Goal: Find specific page/section

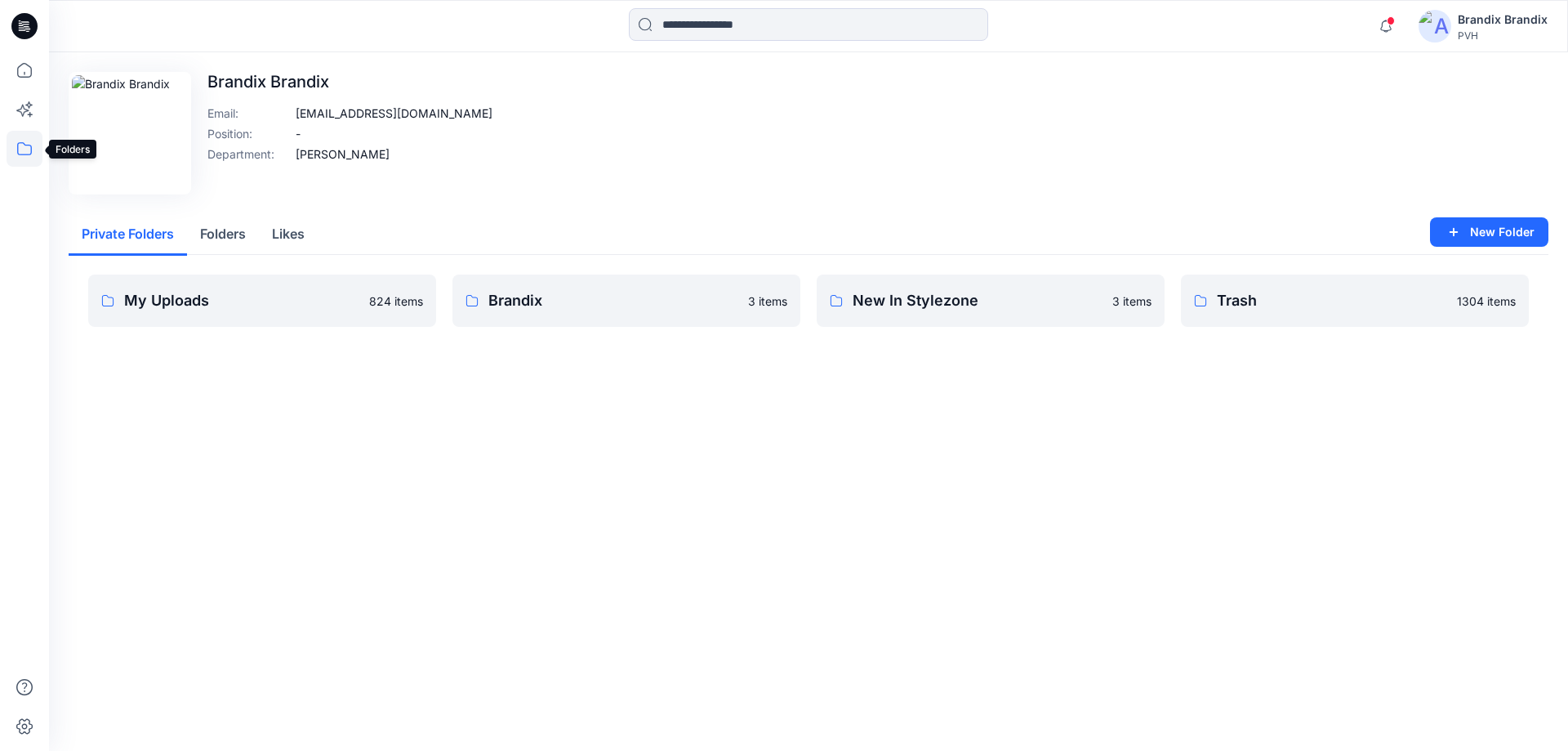
click at [39, 152] on icon at bounding box center [25, 149] width 36 height 36
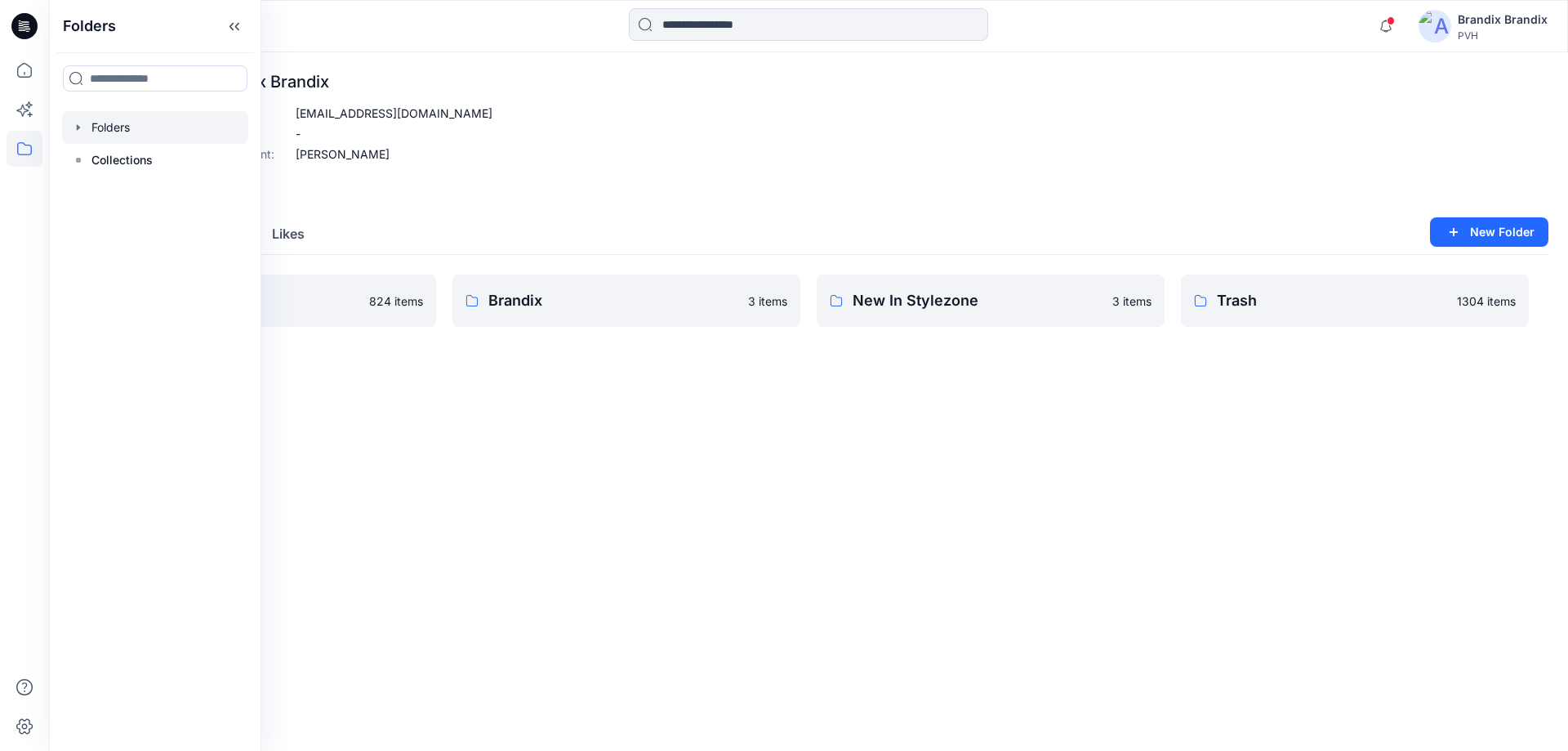
click at [81, 130] on icon "button" at bounding box center [78, 128] width 13 height 13
click at [95, 190] on icon "button" at bounding box center [95, 193] width 13 height 13
click at [100, 160] on icon "button" at bounding box center [95, 160] width 13 height 13
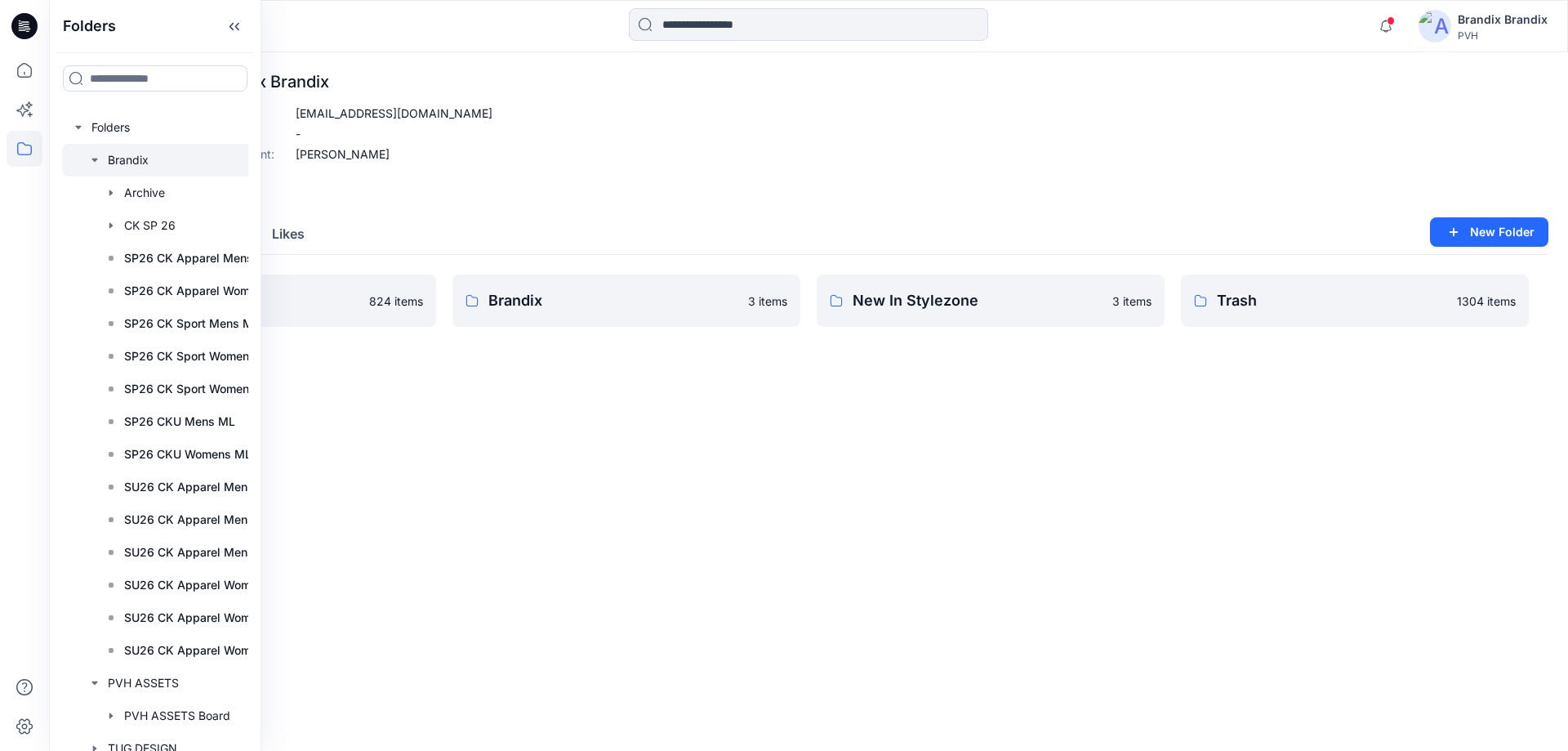
click at [100, 160] on icon "button" at bounding box center [95, 160] width 13 height 13
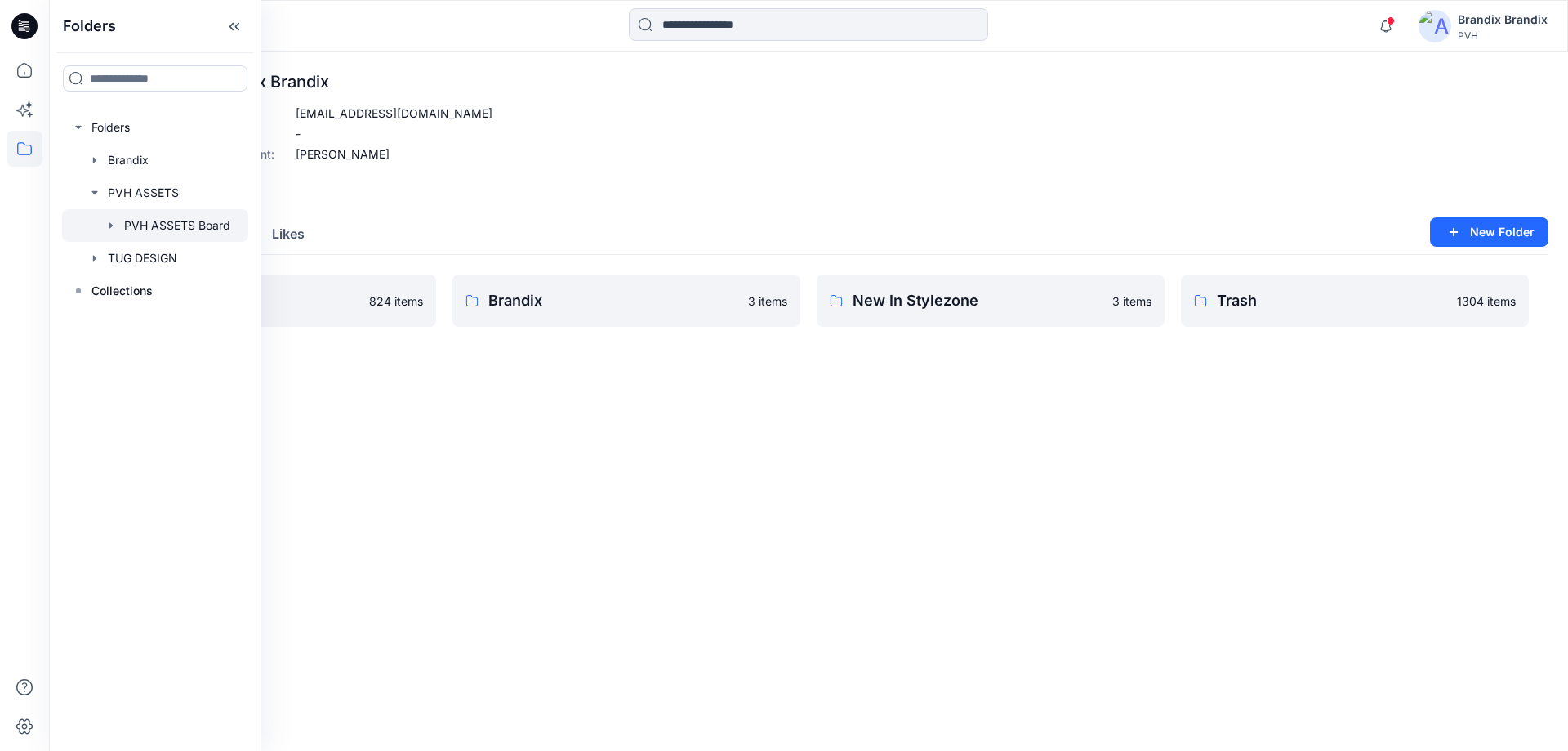
click at [113, 229] on icon "button" at bounding box center [111, 225] width 13 height 13
drag, startPoint x: 141, startPoint y: 258, endPoint x: 94, endPoint y: 289, distance: 56.3
click at [96, 289] on icon "button" at bounding box center [95, 291] width 13 height 13
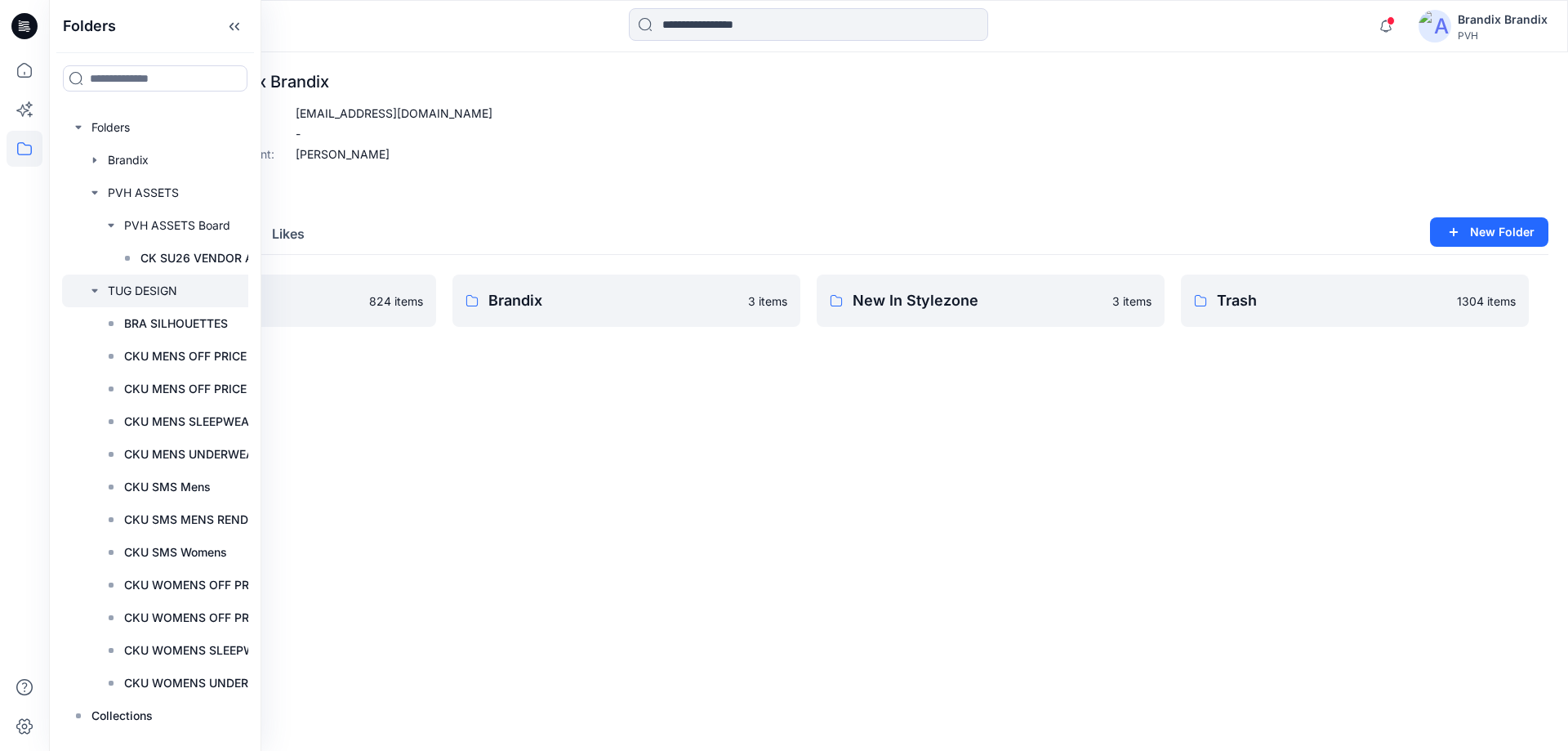
click at [99, 292] on icon "button" at bounding box center [95, 291] width 13 height 13
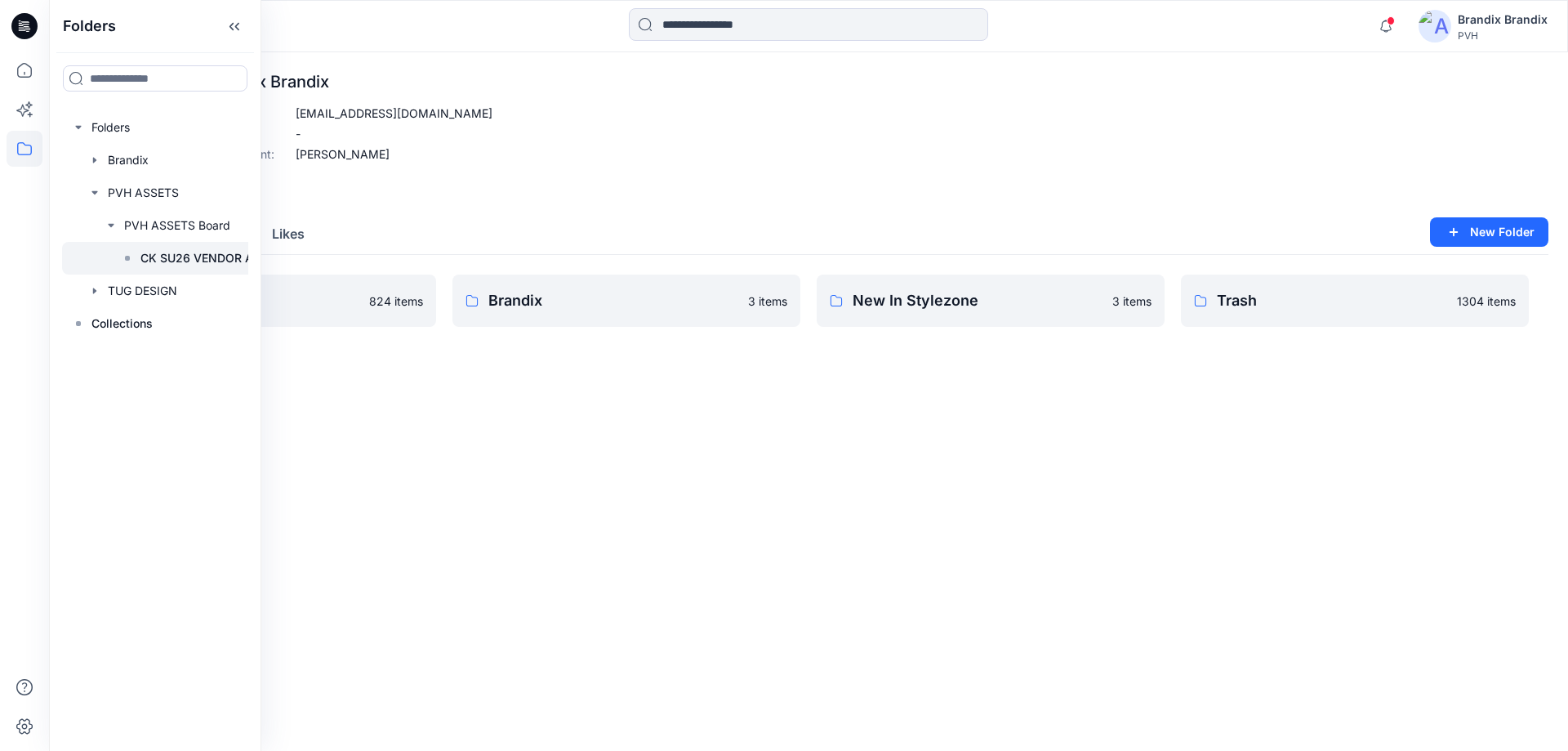
click at [219, 271] on div at bounding box center [180, 258] width 237 height 33
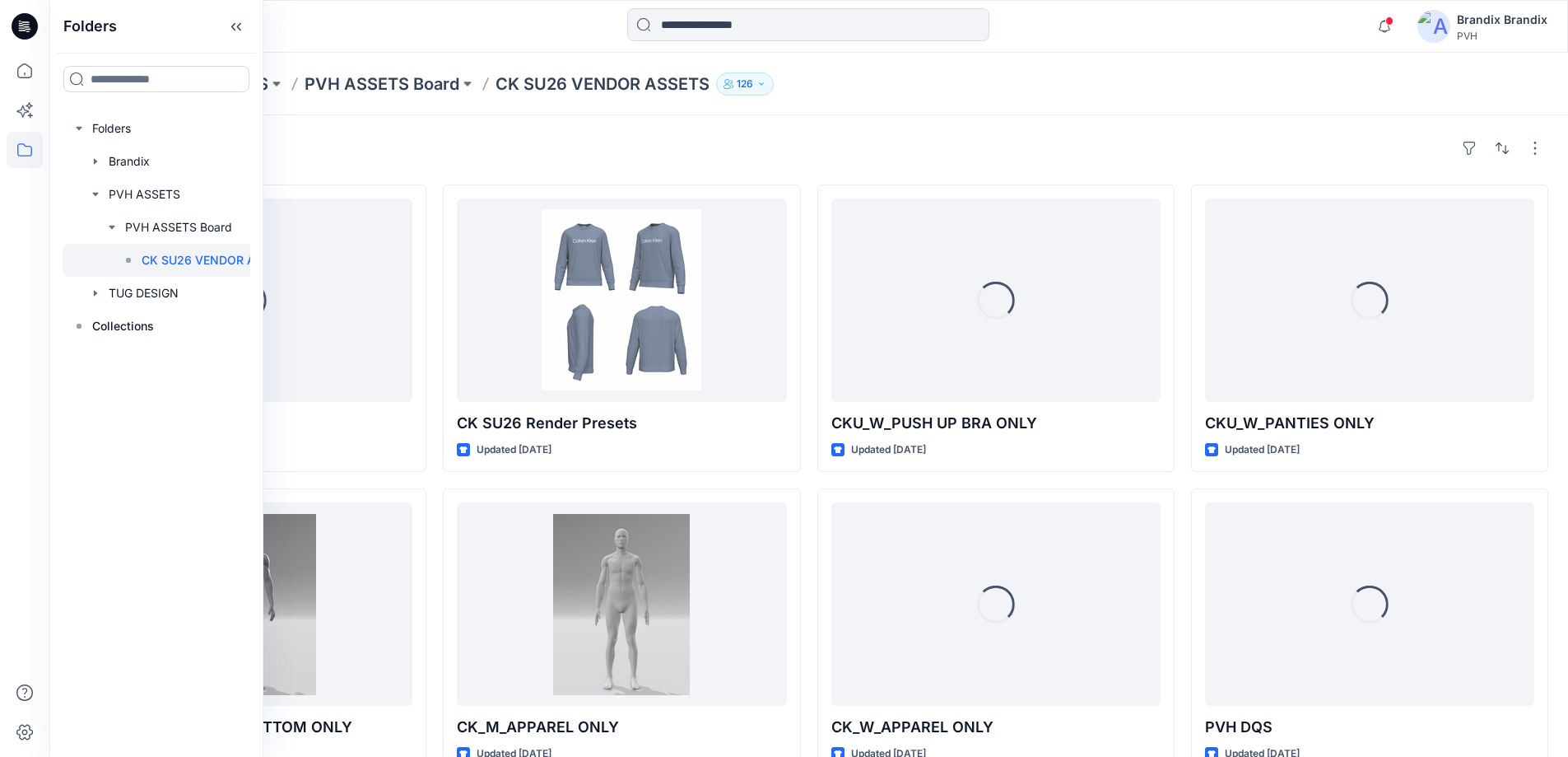
click at [1042, 131] on div "Styles Loading... CK 3D TRIM Updated a month ago CKU_M_UNDERWEAR BOTTOM ONLY Up…" at bounding box center [808, 608] width 1519 height 985
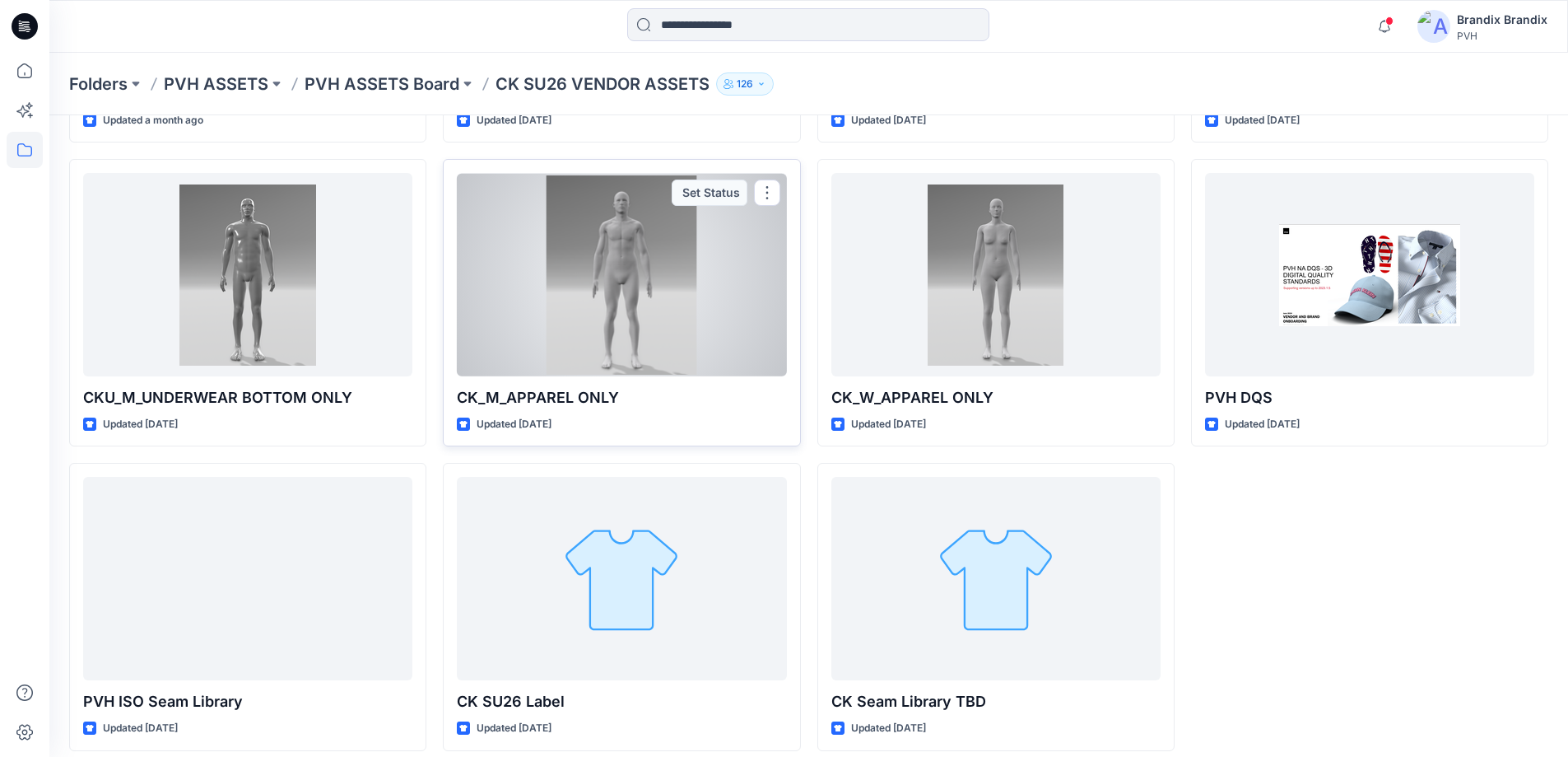
scroll to position [344, 0]
